Goal: Find specific page/section: Find specific page/section

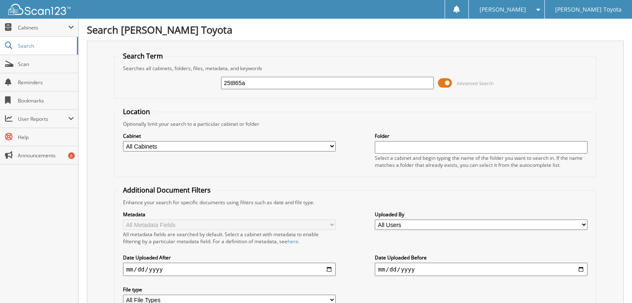
type input "25t865a"
click at [257, 78] on input "25t865a" at bounding box center [327, 83] width 213 height 12
type input "25t506a"
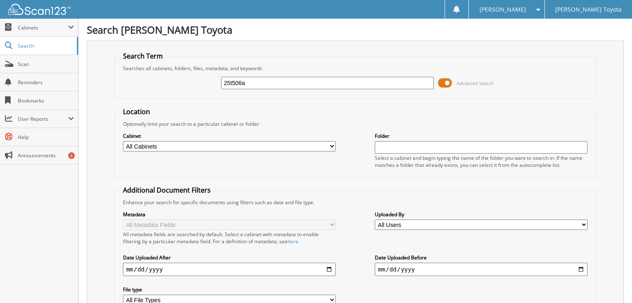
click at [228, 82] on input "25t506a" at bounding box center [327, 83] width 213 height 12
type input "24t506a"
